Goal: Transaction & Acquisition: Obtain resource

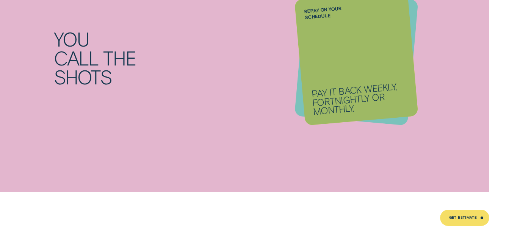
scroll to position [788, 0]
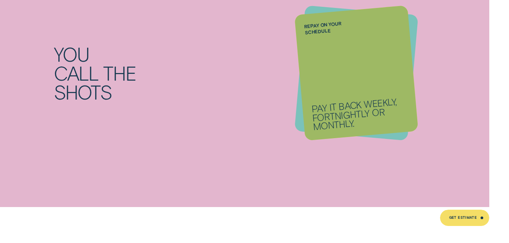
click at [298, 110] on div "Choose your terms Borrow from $5,000 to $62,000 over 3, 5 or 7 years." at bounding box center [357, 73] width 124 height 136
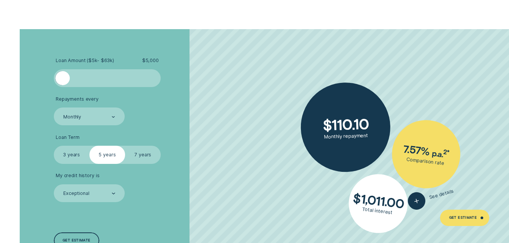
scroll to position [1196, 0]
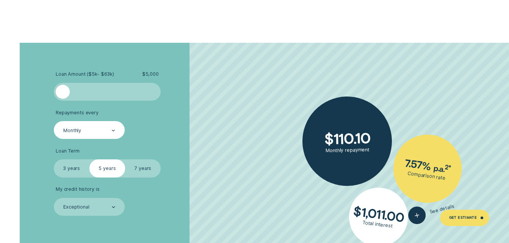
click at [124, 132] on div "Monthly" at bounding box center [89, 130] width 71 height 18
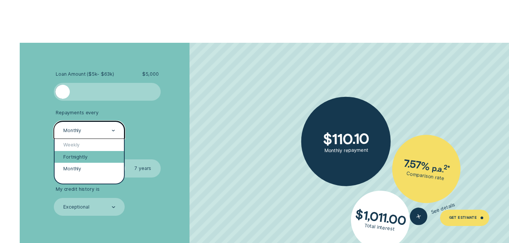
click at [96, 155] on div "Fortnightly" at bounding box center [90, 157] width 70 height 12
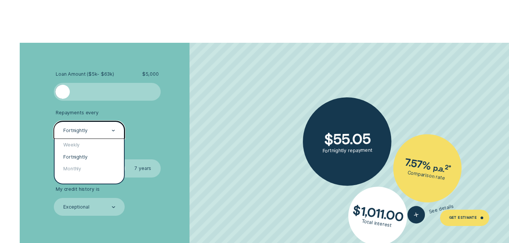
click at [105, 135] on div "Fortnightly" at bounding box center [89, 130] width 71 height 18
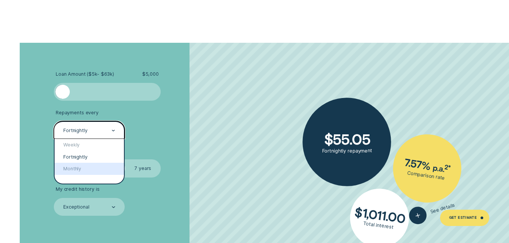
click at [99, 175] on div "Weekly Fortnightly Monthly" at bounding box center [90, 161] width 70 height 45
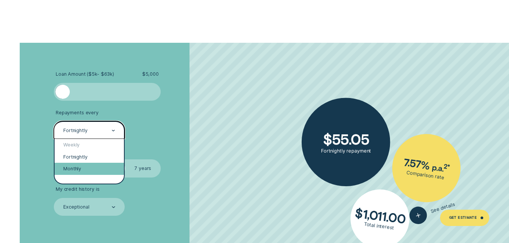
click at [99, 169] on div "Monthly" at bounding box center [90, 169] width 70 height 12
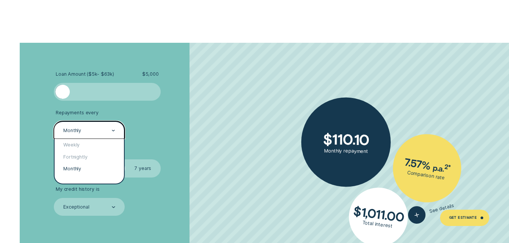
click at [111, 130] on div "Monthly" at bounding box center [89, 130] width 53 height 7
click at [94, 144] on div "Weekly" at bounding box center [90, 145] width 70 height 12
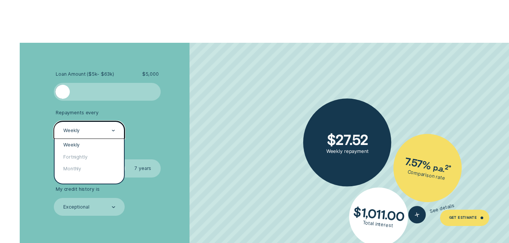
click at [110, 127] on div "Weekly" at bounding box center [89, 130] width 53 height 7
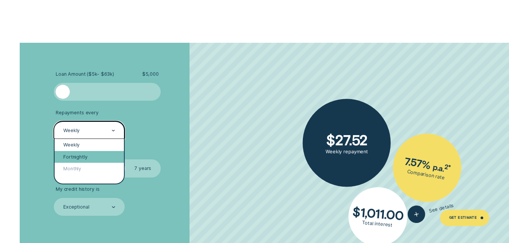
click at [97, 155] on div "Fortnightly" at bounding box center [90, 157] width 70 height 12
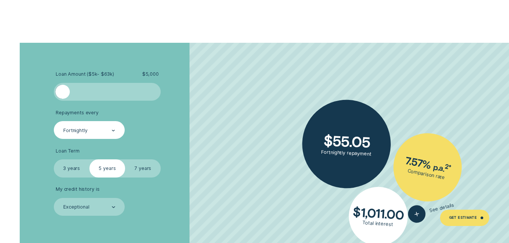
drag, startPoint x: 59, startPoint y: 90, endPoint x: 47, endPoint y: 92, distance: 12.7
click at [47, 92] on div "Loan Amount ( $5k - $63k ) $ 5,000 Repayments every Fortnightly Loan Term Selec…" at bounding box center [255, 167] width 476 height 249
click at [138, 171] on label "7 years" at bounding box center [143, 169] width 36 height 18
click at [125, 160] on input "7 years" at bounding box center [125, 160] width 0 height 0
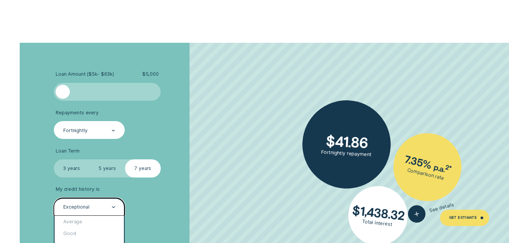
click at [114, 208] on icon at bounding box center [113, 207] width 2 height 1
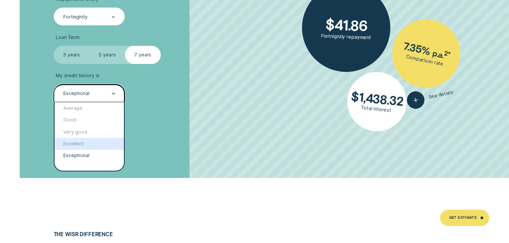
scroll to position [1297, 0]
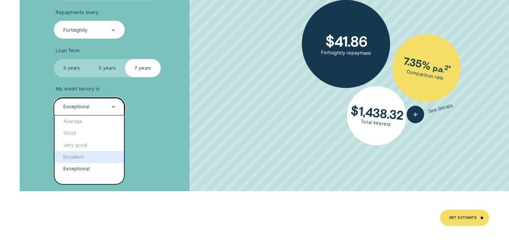
click at [101, 68] on label "5 years" at bounding box center [107, 68] width 36 height 18
click at [89, 59] on input "5 years" at bounding box center [89, 59] width 0 height 0
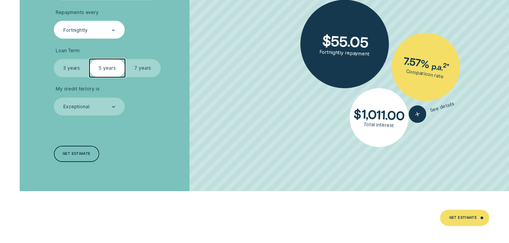
click at [76, 70] on label "3 years" at bounding box center [72, 68] width 36 height 18
click at [54, 59] on input "3 years" at bounding box center [54, 59] width 0 height 0
